Goal: Information Seeking & Learning: Learn about a topic

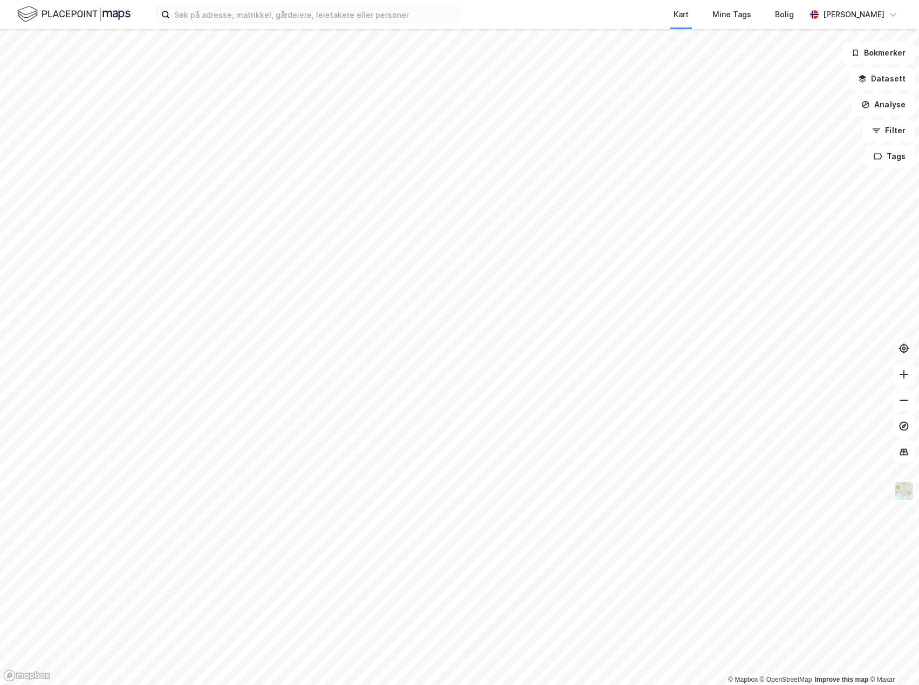
click at [911, 353] on button at bounding box center [904, 349] width 22 height 22
click at [907, 350] on icon at bounding box center [903, 348] width 11 height 11
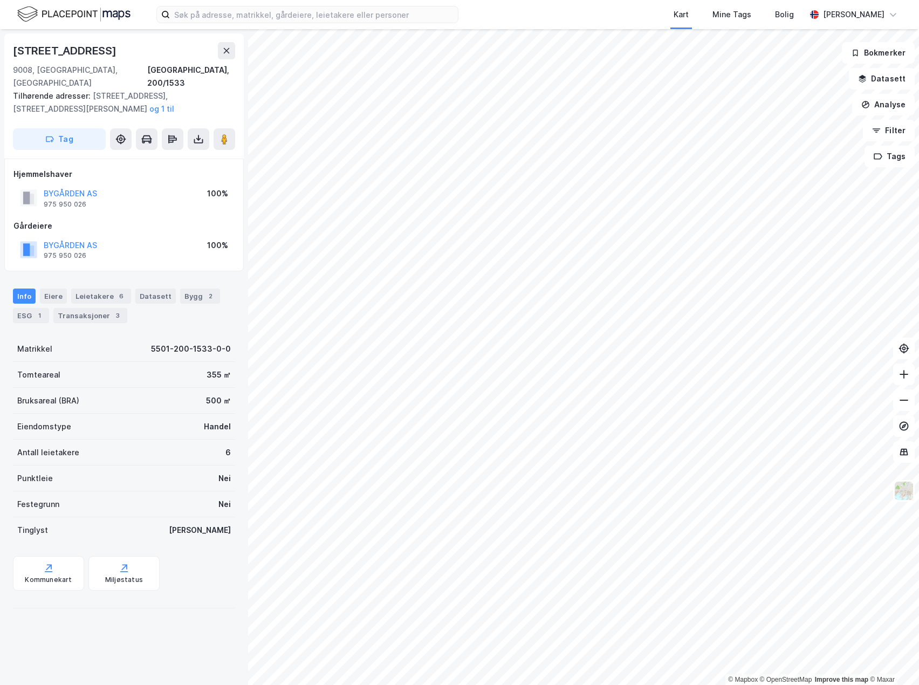
click at [182, 169] on div "Hjemmelshaver BYGÅRDEN AS 975 950 026 100%" at bounding box center [123, 189] width 221 height 43
click at [0, 0] on button "BYGÅRDEN AS" at bounding box center [0, 0] width 0 height 0
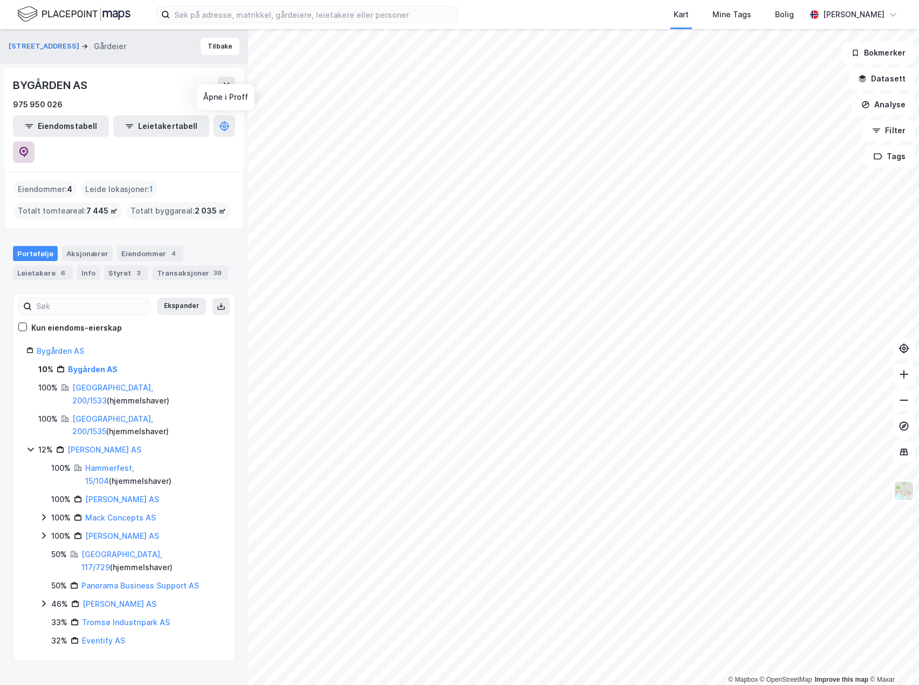
click at [35, 141] on button at bounding box center [24, 152] width 22 height 22
click at [158, 93] on div "BYGÅRDEN AS" at bounding box center [124, 85] width 222 height 17
click at [230, 17] on input at bounding box center [314, 14] width 288 height 16
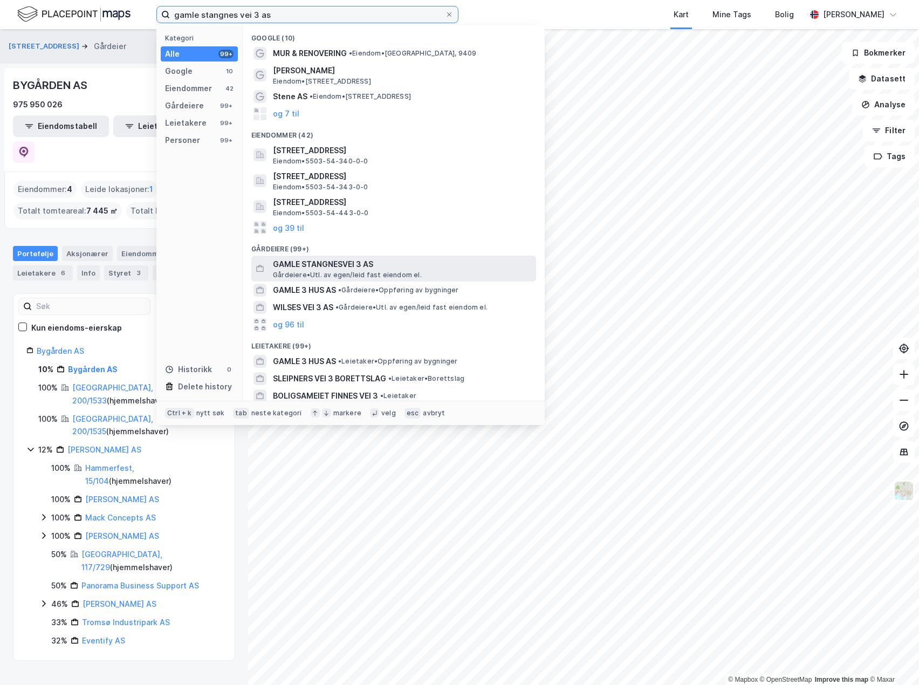
type input "gamle stangnes vei 3 as"
click at [394, 272] on span "Gårdeiere • Utl. av egen/leid fast eiendom el." at bounding box center [347, 275] width 149 height 9
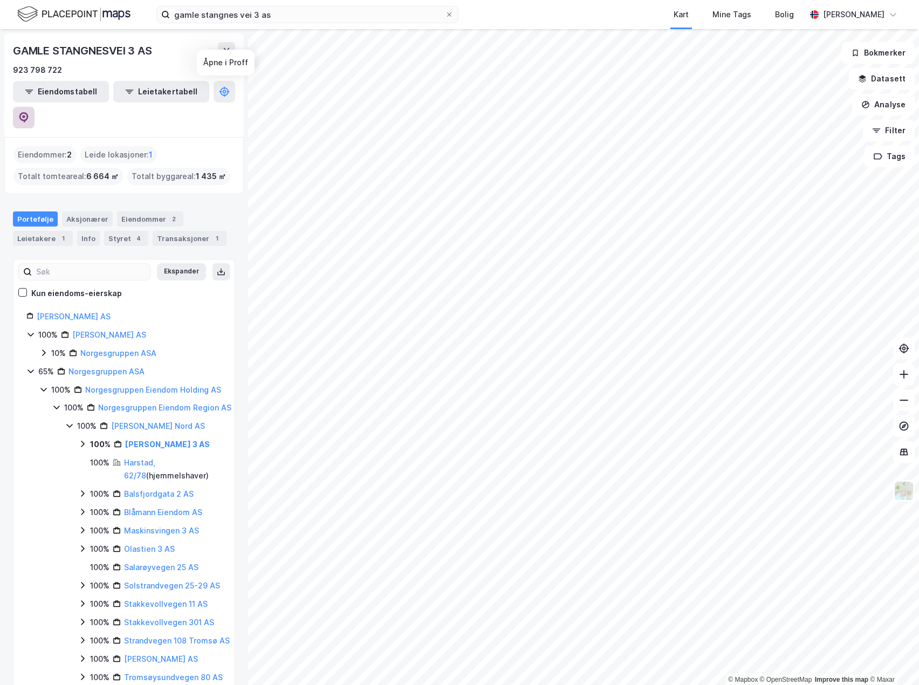
click at [29, 112] on icon at bounding box center [23, 117] width 11 height 11
click at [170, 59] on div "GAMLE STANGNESVEI 3 AS" at bounding box center [124, 50] width 222 height 17
click at [145, 211] on div "Eiendommer 2" at bounding box center [150, 218] width 66 height 15
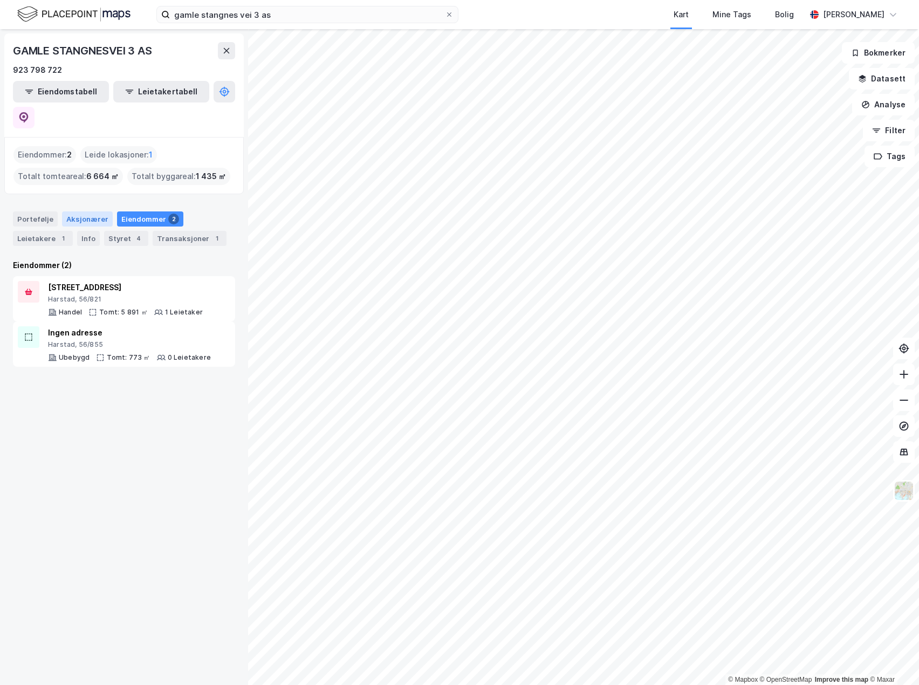
click at [62, 211] on div "Aksjonærer" at bounding box center [87, 218] width 51 height 15
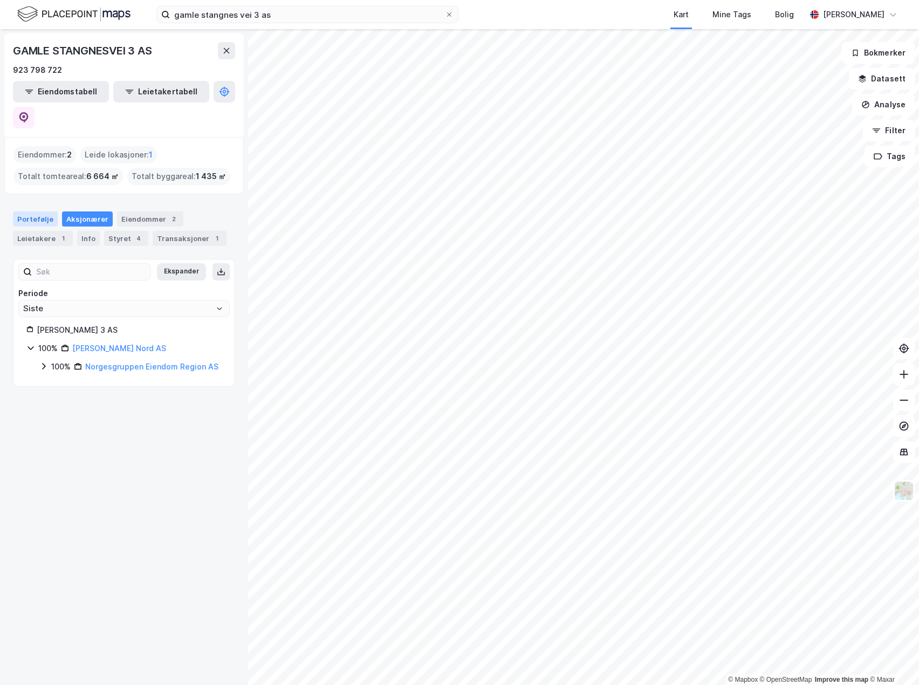
click at [39, 211] on div "Portefølje" at bounding box center [35, 218] width 45 height 15
